Goal: Task Accomplishment & Management: Manage account settings

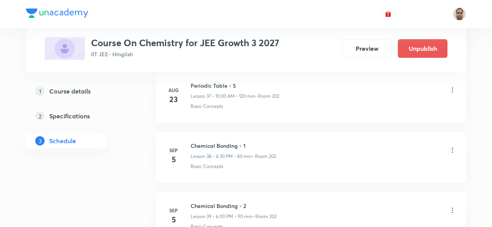
scroll to position [2724, 0]
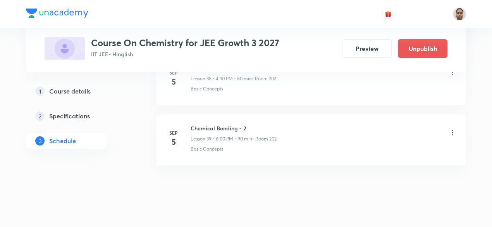
click at [453, 129] on icon at bounding box center [452, 133] width 8 height 8
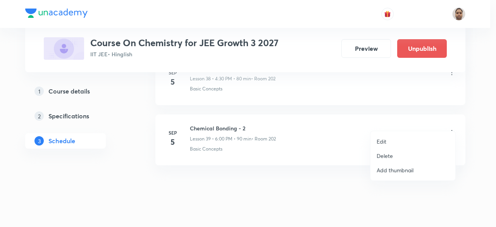
click at [384, 154] on p "Delete" at bounding box center [384, 155] width 16 height 8
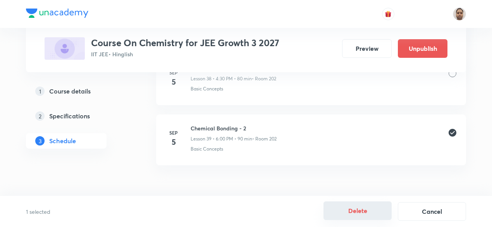
click at [362, 211] on button "Delete" at bounding box center [357, 210] width 68 height 19
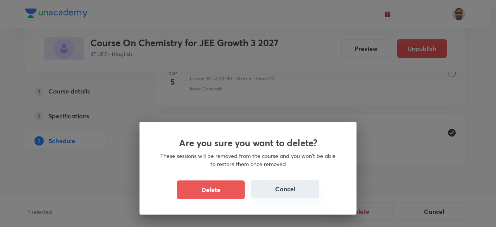
click at [281, 189] on button "Cancel" at bounding box center [285, 188] width 68 height 19
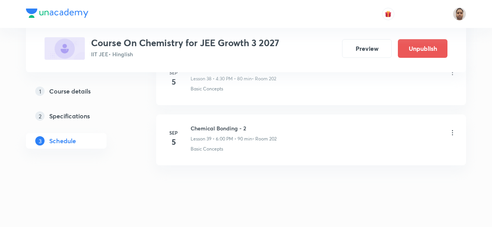
click at [451, 129] on icon at bounding box center [452, 133] width 8 height 8
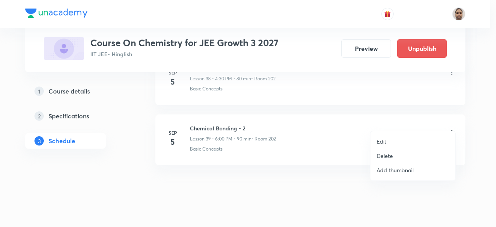
click at [387, 154] on p "Delete" at bounding box center [384, 155] width 16 height 8
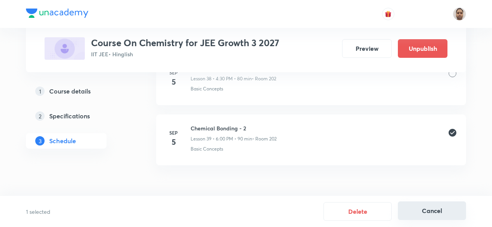
click at [424, 205] on button "Cancel" at bounding box center [432, 210] width 68 height 19
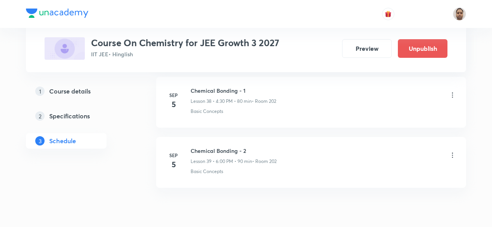
scroll to position [2685, 0]
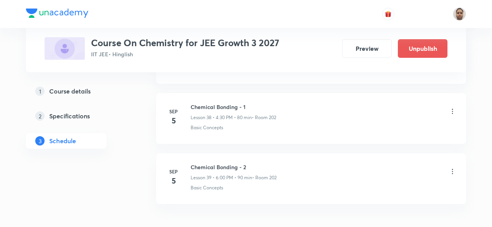
click at [455, 167] on icon at bounding box center [452, 171] width 8 height 8
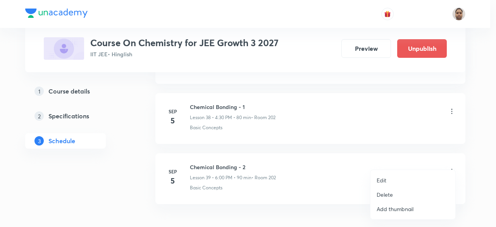
click at [385, 191] on p "Delete" at bounding box center [384, 194] width 16 height 8
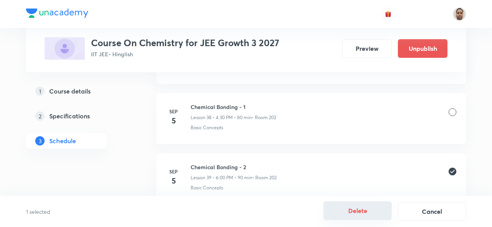
click at [354, 206] on button "Delete" at bounding box center [357, 210] width 68 height 19
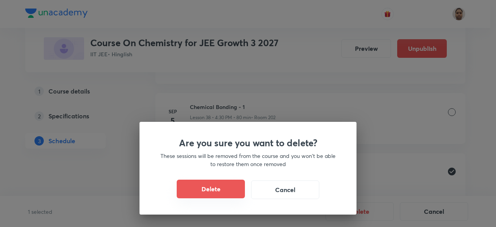
click at [235, 193] on button "Delete" at bounding box center [211, 188] width 68 height 19
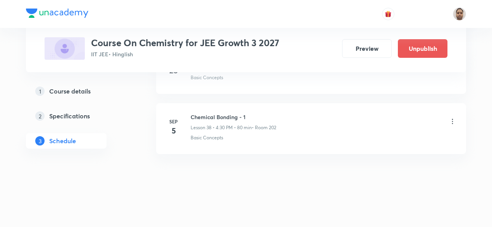
scroll to position [2664, 0]
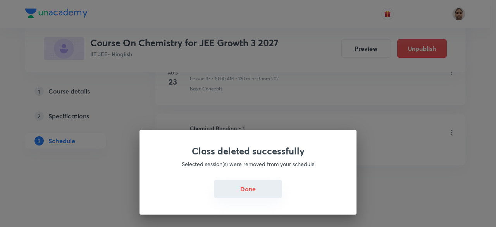
click at [264, 185] on button "Done" at bounding box center [248, 188] width 68 height 19
